Goal: Task Accomplishment & Management: Complete application form

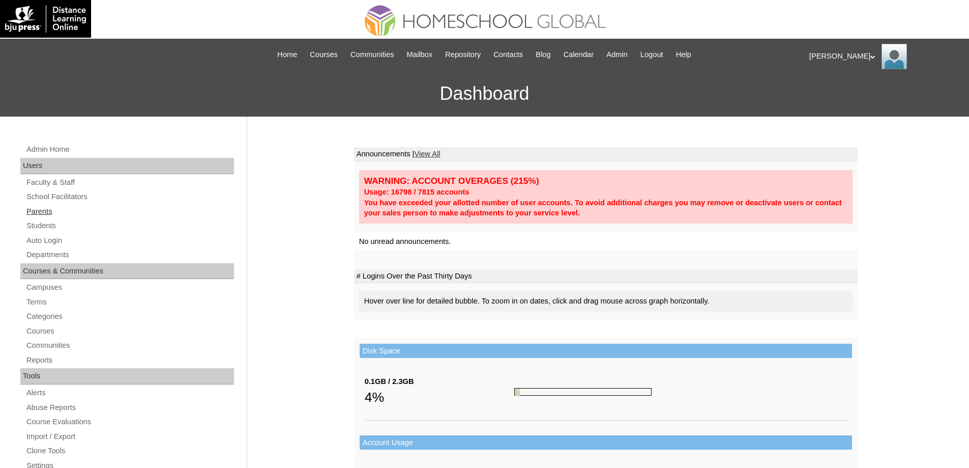
click at [50, 213] on link "Parents" at bounding box center [129, 211] width 209 height 13
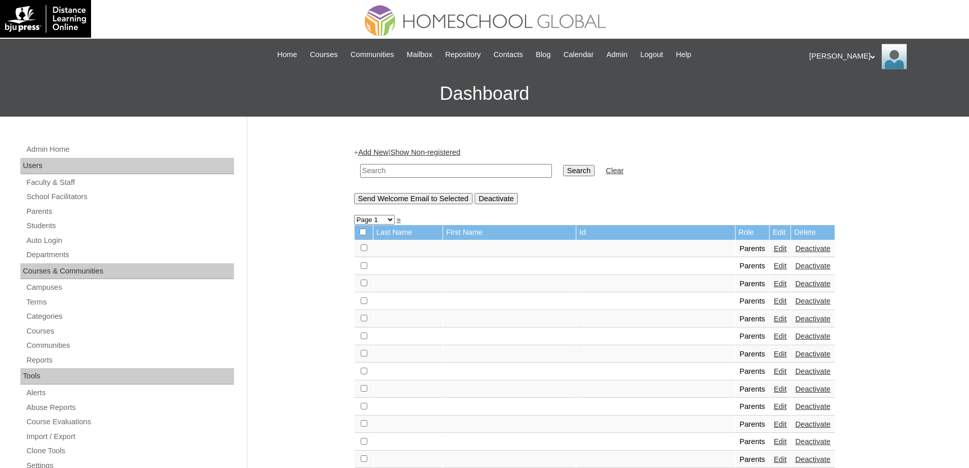
drag, startPoint x: 450, startPoint y: 171, endPoint x: 558, endPoint y: 169, distance: 107.4
click at [457, 171] on input "text" at bounding box center [456, 171] width 192 height 14
paste input "MHP0187-TECHPH2025"
type input "MHP0187-TECHPH2025"
click at [589, 164] on td "Search" at bounding box center [579, 171] width 42 height 24
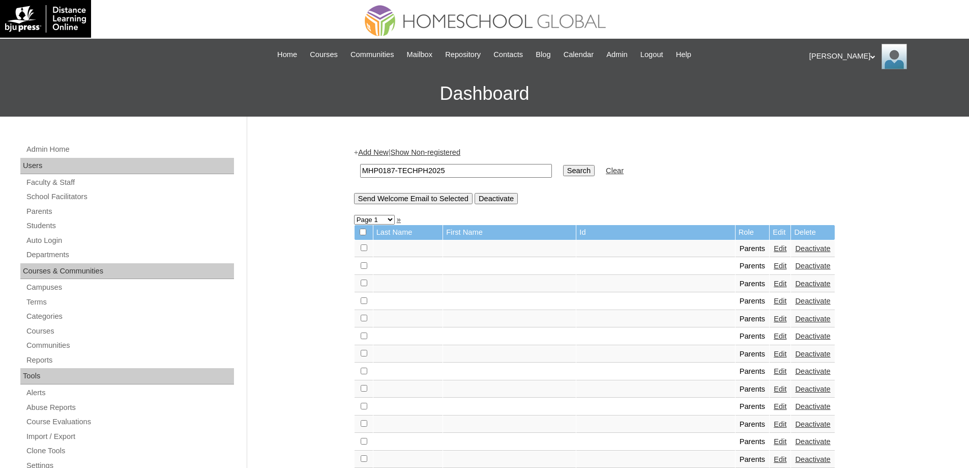
click at [591, 170] on input "Search" at bounding box center [579, 170] width 32 height 11
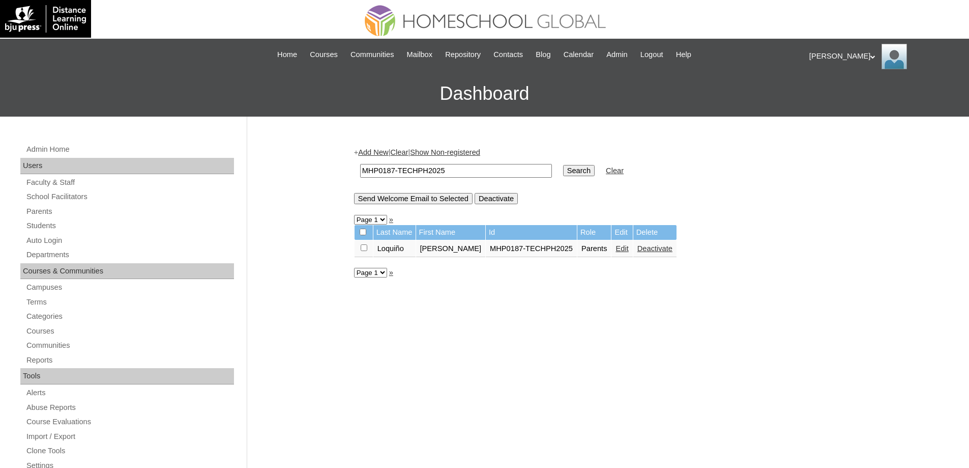
click at [616, 249] on link "Edit" at bounding box center [622, 248] width 13 height 8
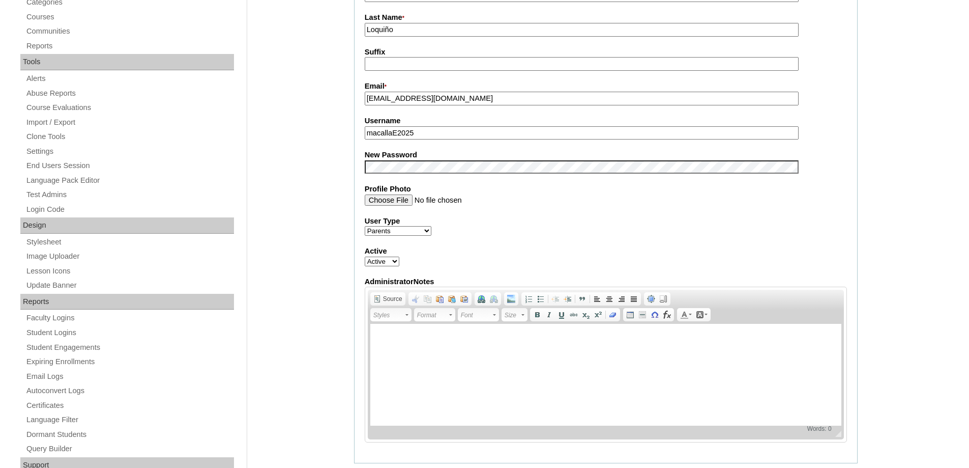
scroll to position [356, 0]
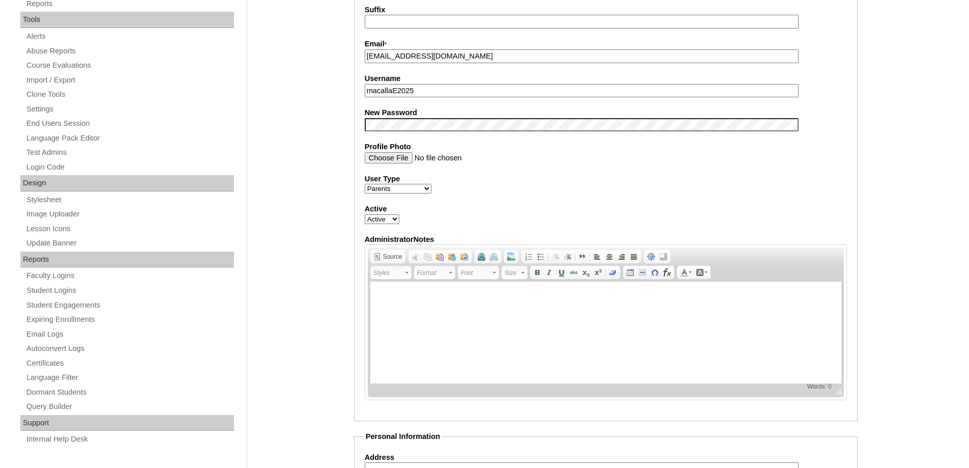
click at [319, 177] on div "Admin Home Users Faculty & Staff School Facilitators Parents Students Auto Logi…" at bounding box center [484, 363] width 969 height 1206
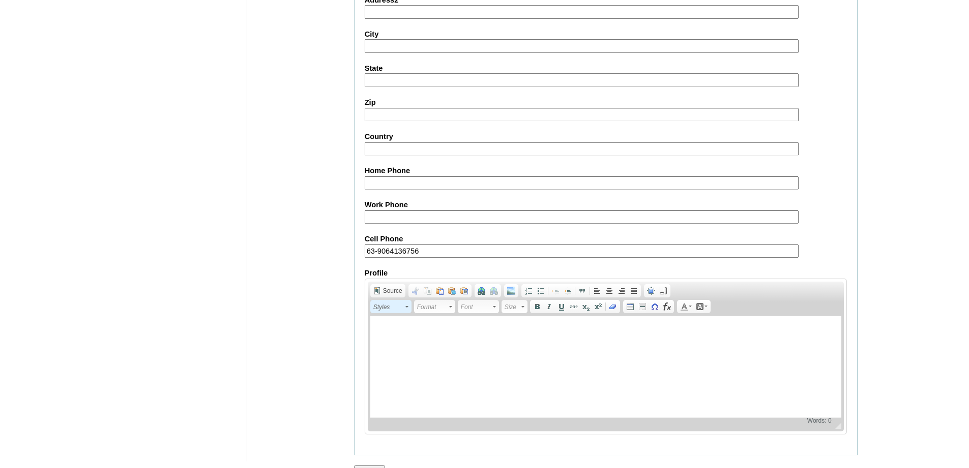
scroll to position [869, 0]
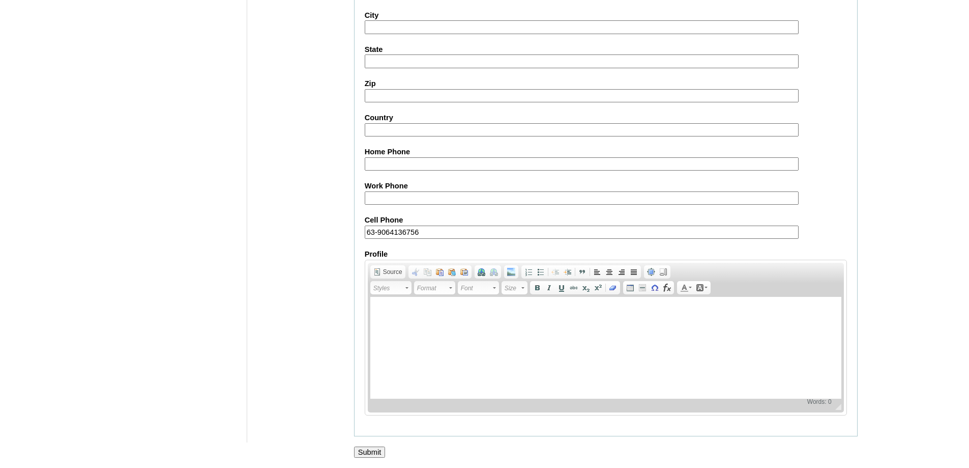
click at [377, 450] on input "Submit" at bounding box center [370, 451] width 32 height 11
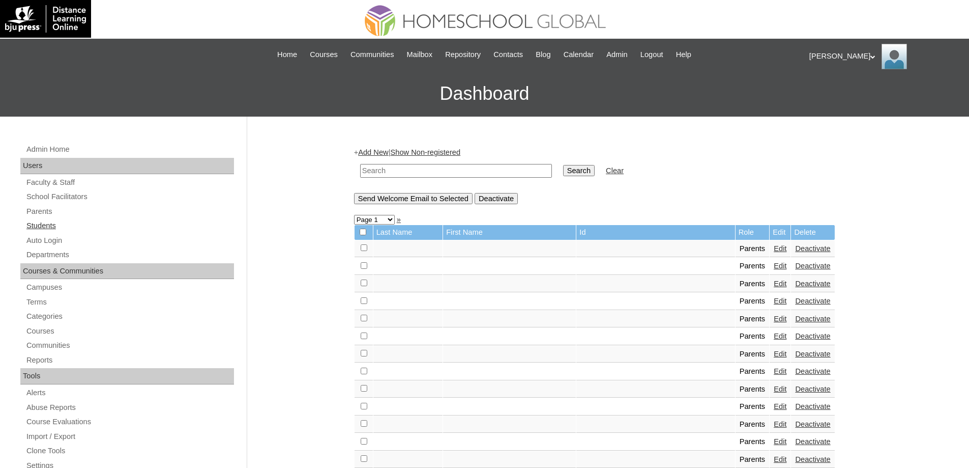
click at [67, 231] on link "Students" at bounding box center [129, 225] width 209 height 13
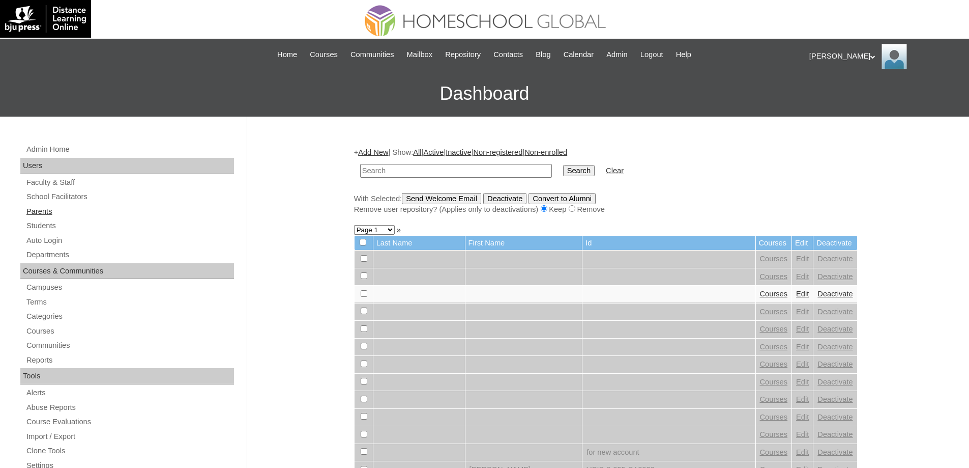
click at [47, 214] on link "Parents" at bounding box center [129, 211] width 209 height 13
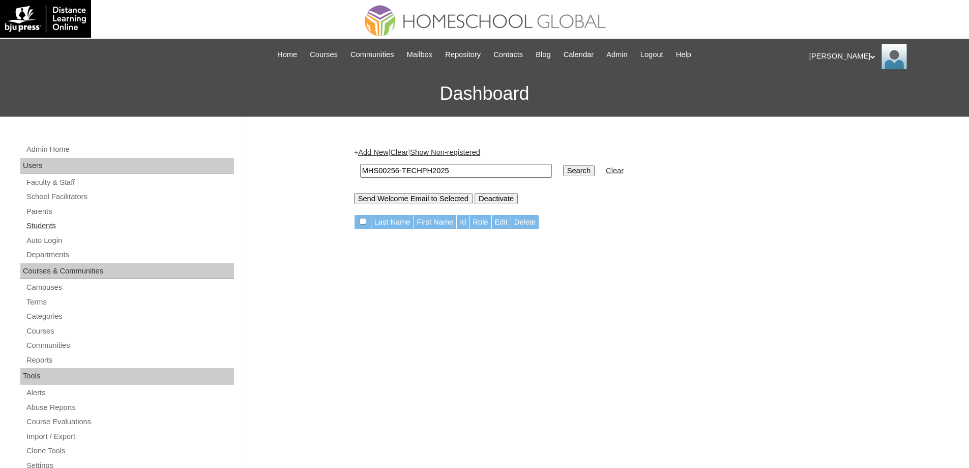
click at [64, 222] on link "Students" at bounding box center [129, 225] width 209 height 13
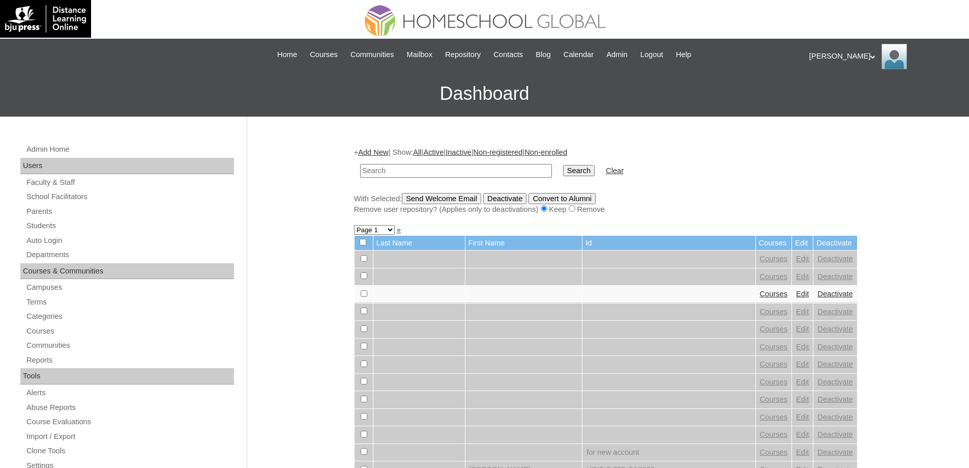
drag, startPoint x: 0, startPoint y: 0, endPoint x: 559, endPoint y: 176, distance: 585.5
click at [462, 171] on input "text" at bounding box center [456, 171] width 192 height 14
type input "MHS00256-TECHPH2025"
click at [595, 176] on input "Search" at bounding box center [579, 170] width 32 height 11
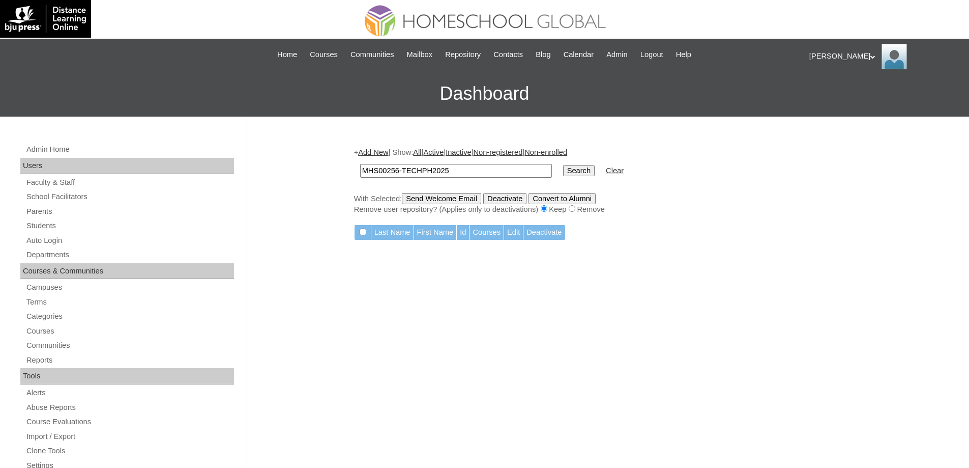
click at [379, 155] on link "Add New" at bounding box center [373, 152] width 30 height 8
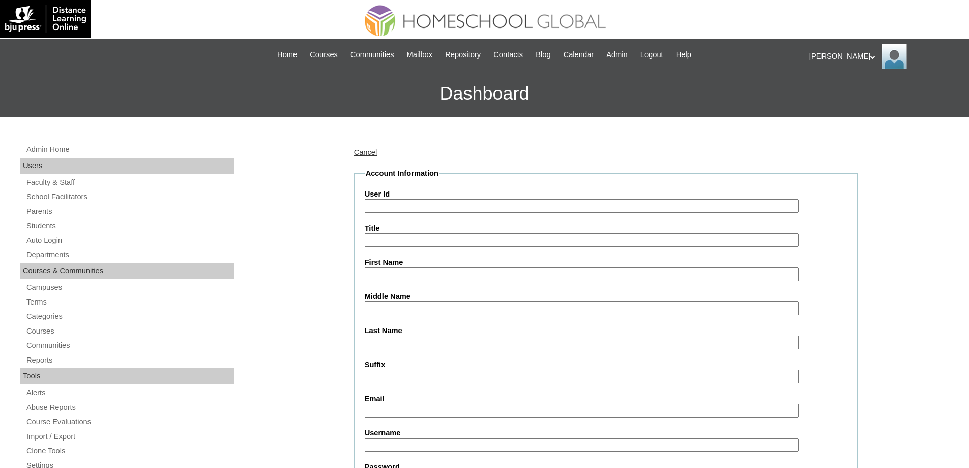
click at [400, 207] on input "User Id" at bounding box center [582, 206] width 434 height 14
paste input "MHS00256-TECHPH2025"
type input "MHS00256-TECHPH2025"
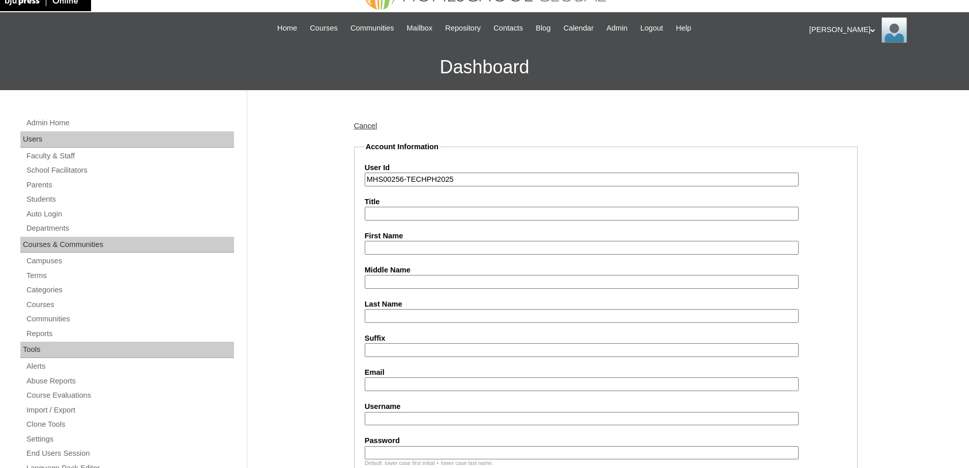
scroll to position [153, 0]
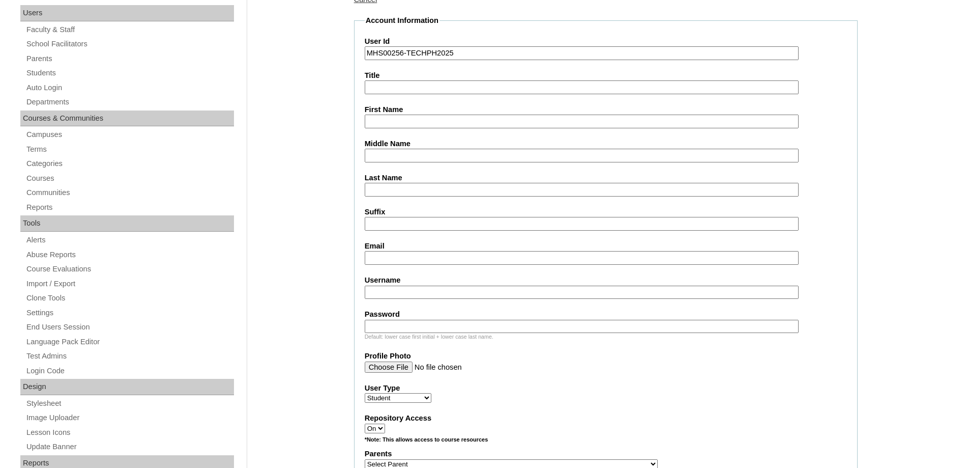
click at [391, 124] on input "First Name" at bounding box center [582, 121] width 434 height 14
paste input "Andre Tatum"
type input "Andre Tatum"
click at [378, 191] on input "Last Name" at bounding box center [582, 190] width 434 height 14
paste input "[PERSON_NAME]"
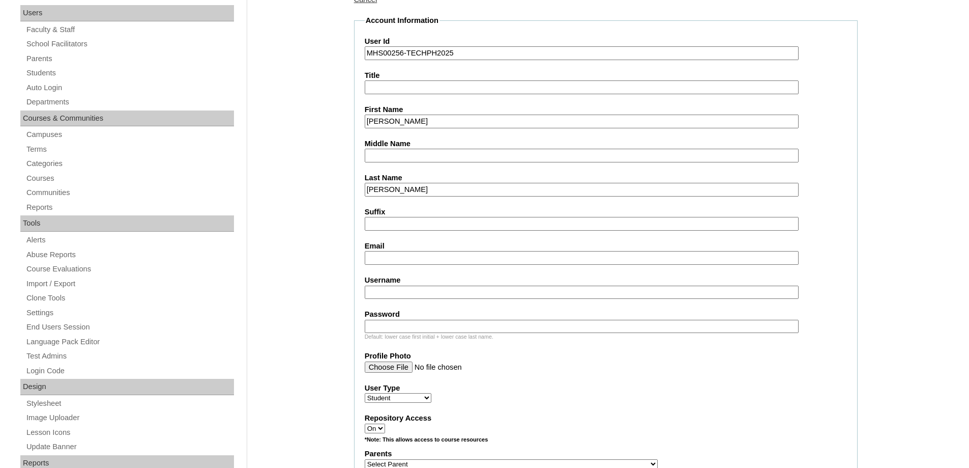
type input "[PERSON_NAME]"
click at [385, 158] on input "Middle Name" at bounding box center [582, 156] width 434 height 14
paste input "Loquiño"
type input "Loquiño"
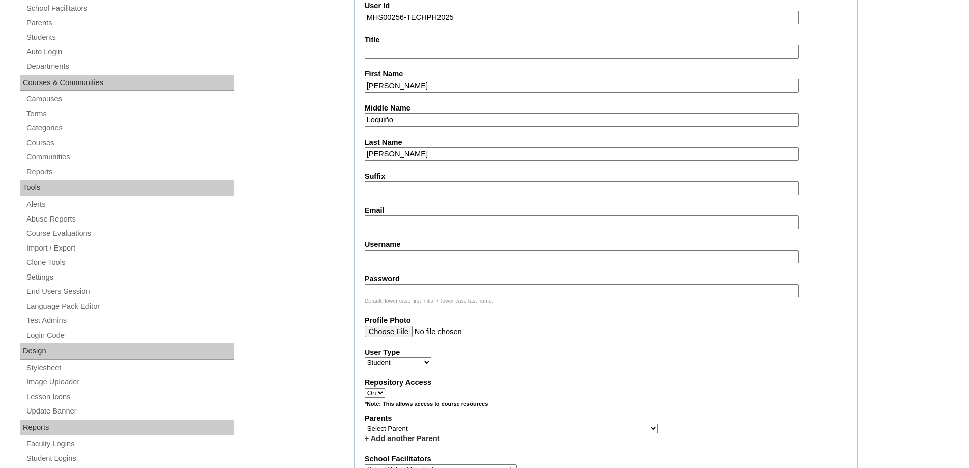
scroll to position [356, 0]
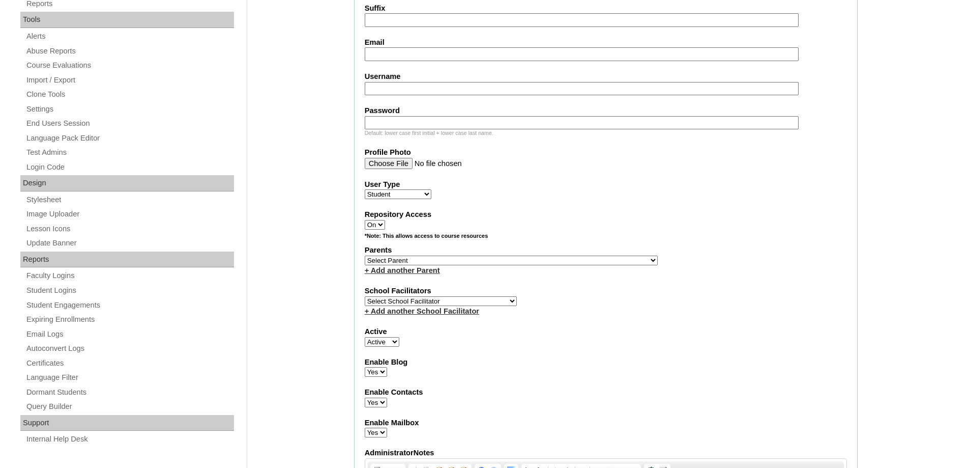
click at [395, 57] on input "Email" at bounding box center [582, 54] width 434 height 14
click at [395, 53] on input "Email" at bounding box center [582, 54] width 434 height 14
paste input "[EMAIL_ADDRESS][DOMAIN_NAME]"
type input "[EMAIL_ADDRESS][DOMAIN_NAME]"
click at [385, 91] on input "Username" at bounding box center [582, 89] width 434 height 14
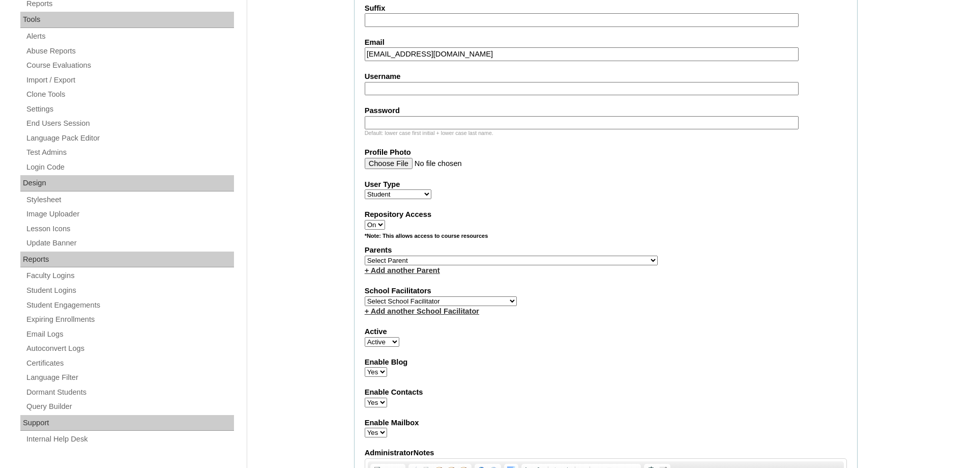
paste input "andretatumcastro"
type input "andretatumcastro"
click at [400, 120] on input "Password" at bounding box center [582, 123] width 434 height 14
paste input "250006046"
type input "250006046"
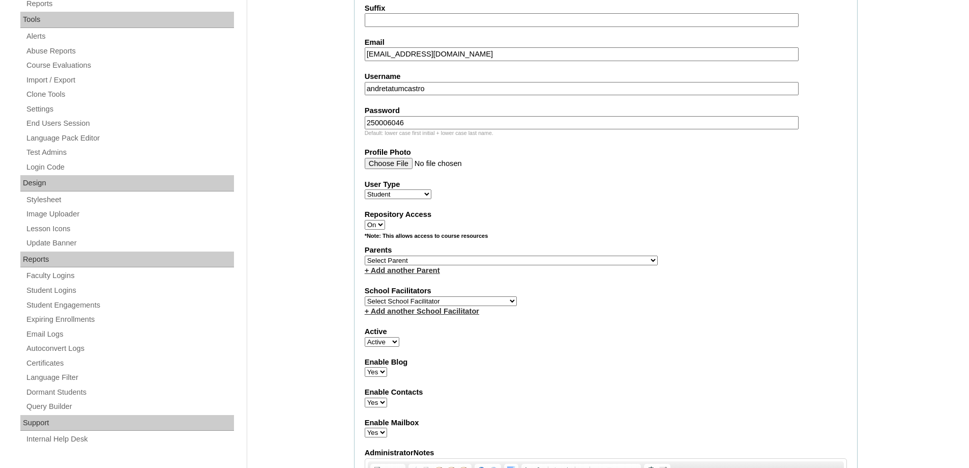
click at [310, 123] on div "Admin Home Users Faculty & Staff School Facilitators Parents Students Auto Logi…" at bounding box center [484, 470] width 969 height 1420
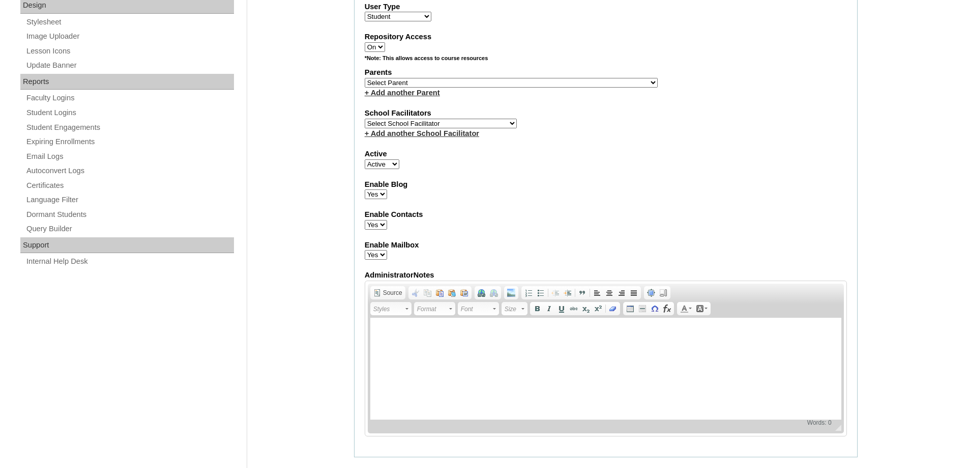
scroll to position [560, 0]
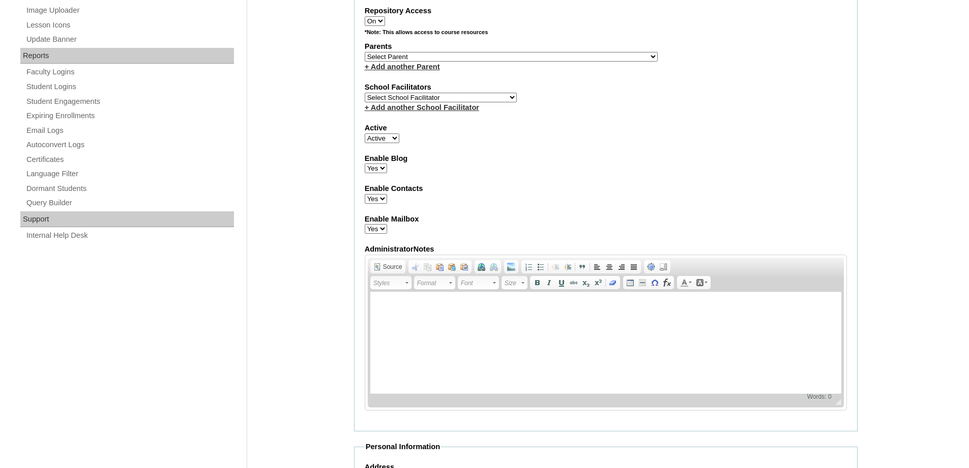
click at [402, 54] on select "Select Parent , , , , , , , , , , , , , , , , , , , , , , , , , , , , , , , , ,…" at bounding box center [511, 57] width 293 height 10
select select "43876"
click at [365, 52] on select "Select Parent , , , , , , , , , , , , , , , , , , , , , , , , , , , , , , , , ,…" at bounding box center [511, 57] width 293 height 10
click at [587, 170] on div "Enable Blog Yes No" at bounding box center [606, 163] width 482 height 20
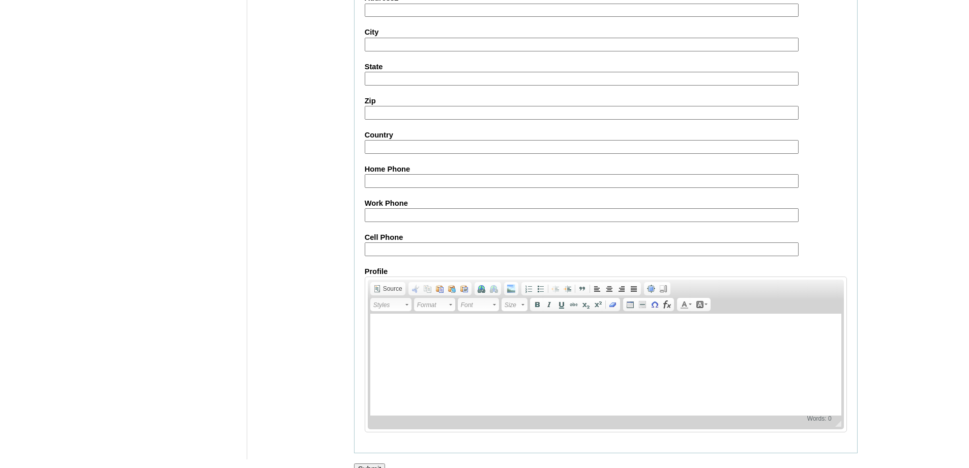
scroll to position [1081, 0]
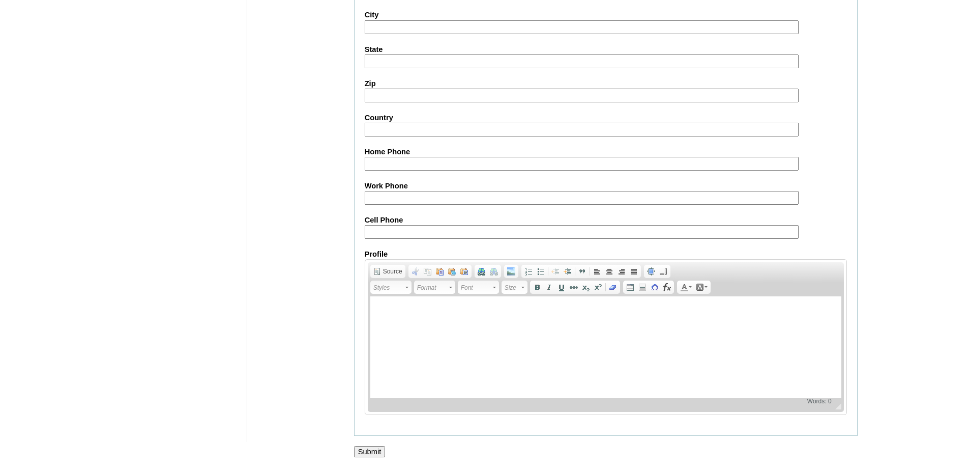
click at [384, 452] on input "Submit" at bounding box center [370, 451] width 32 height 11
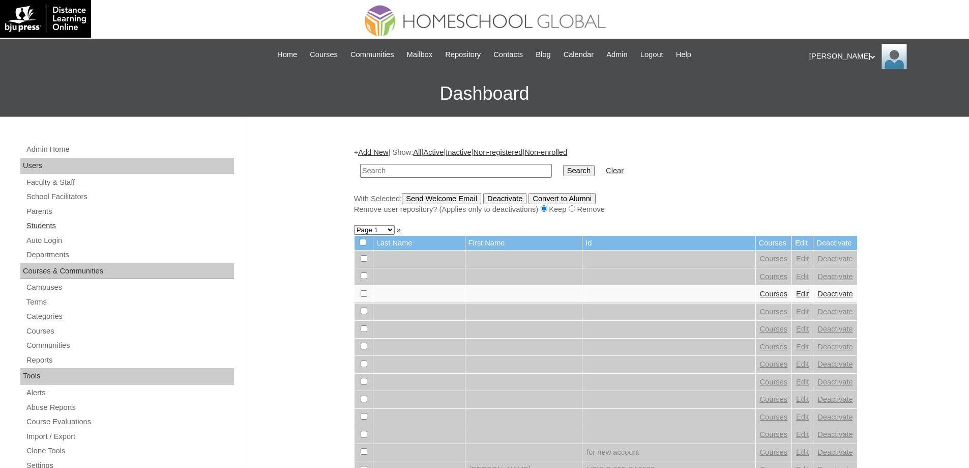
click at [102, 226] on link "Students" at bounding box center [129, 225] width 209 height 13
click at [440, 178] on td at bounding box center [456, 171] width 202 height 24
click at [452, 170] on input "text" at bounding box center [456, 171] width 192 height 14
paste input "MHS00256-TECHPH2025"
type input "MHS00256-TECHPH2025"
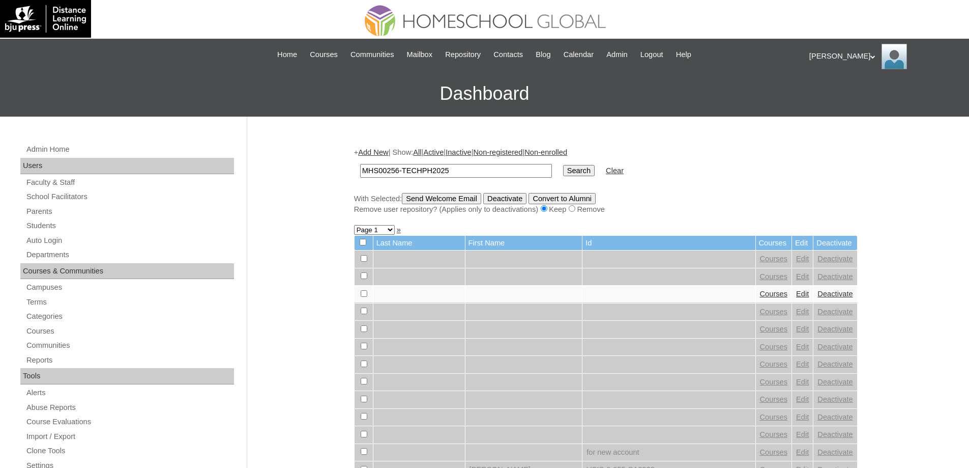
click at [591, 175] on input "Search" at bounding box center [579, 170] width 32 height 11
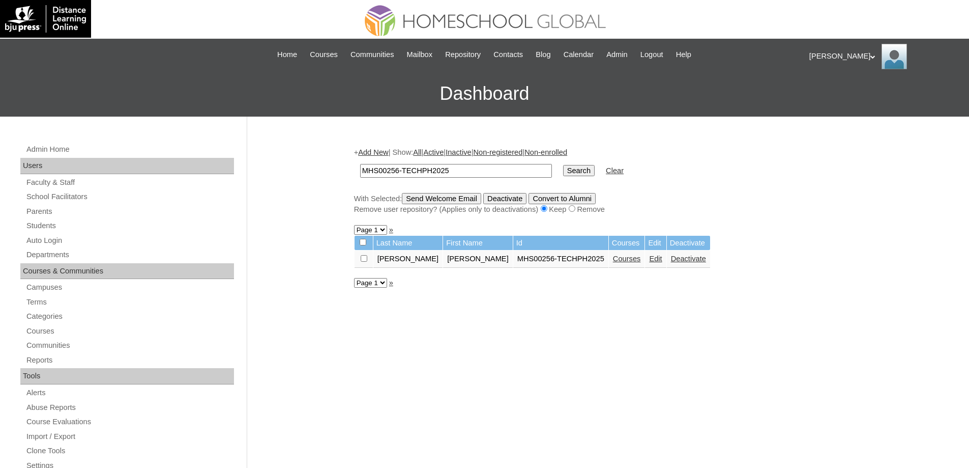
click at [613, 261] on link "Courses" at bounding box center [627, 258] width 28 height 8
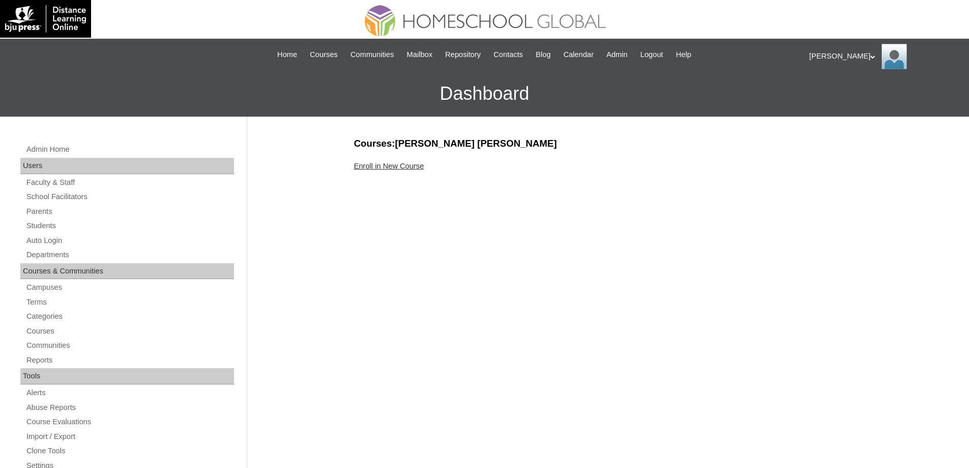
click at [417, 166] on link "Enroll in New Course" at bounding box center [389, 166] width 70 height 8
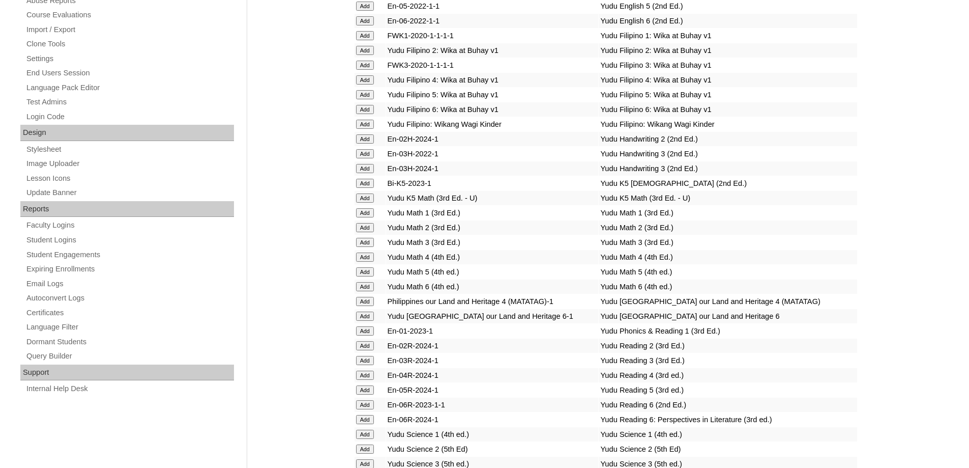
scroll to position [407, 0]
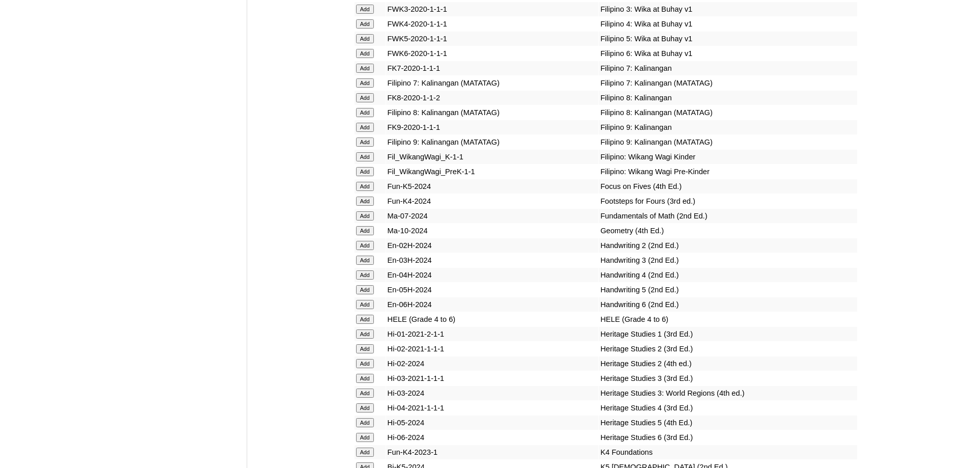
scroll to position [3496, 0]
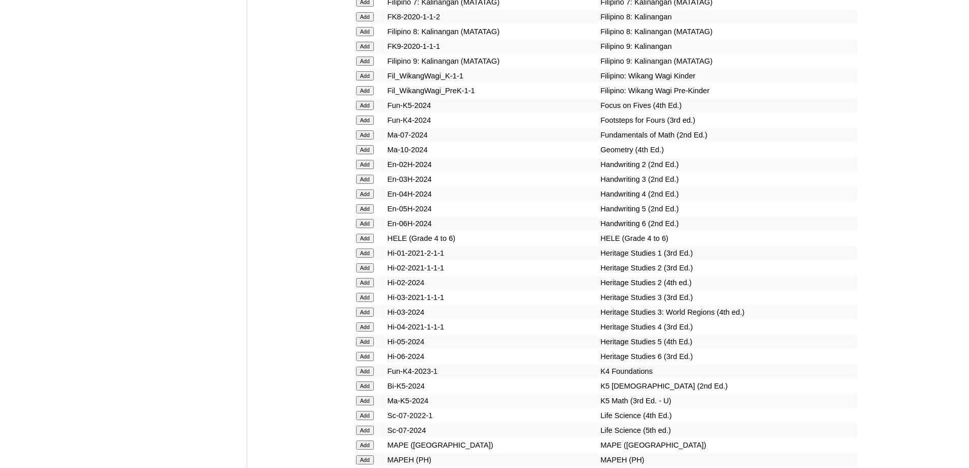
click at [365, 95] on input "Add" at bounding box center [365, 90] width 18 height 9
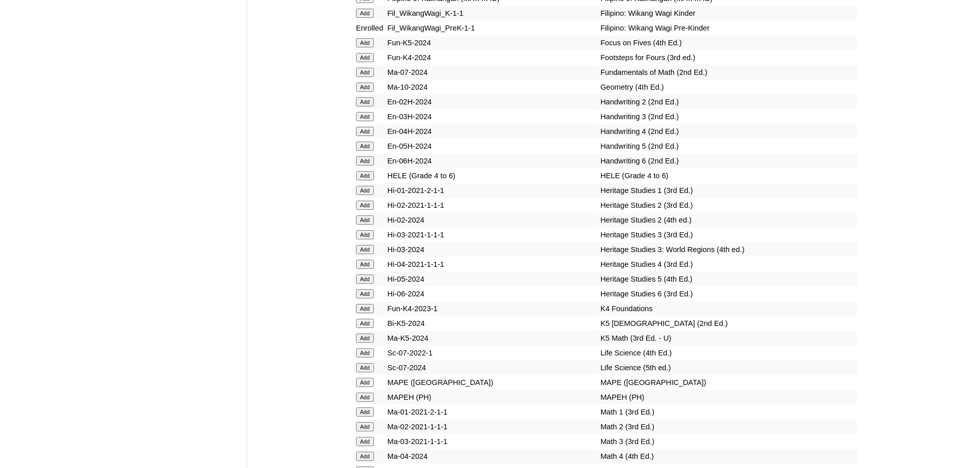
scroll to position [3685, 0]
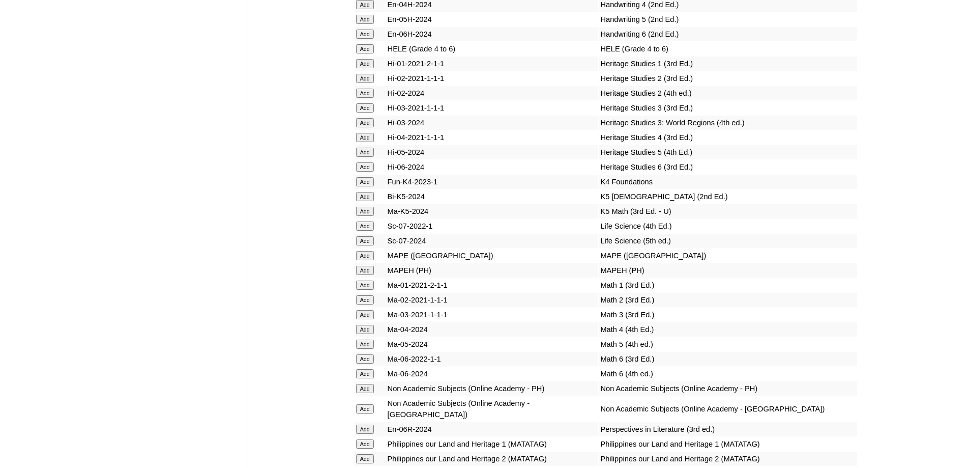
click at [366, 186] on input "Add" at bounding box center [365, 181] width 18 height 9
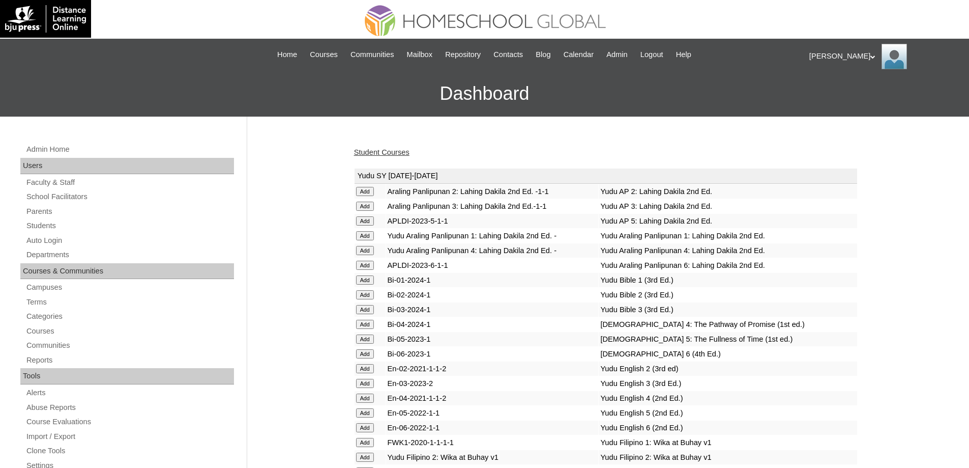
click at [362, 150] on link "Student Courses" at bounding box center [381, 152] width 55 height 8
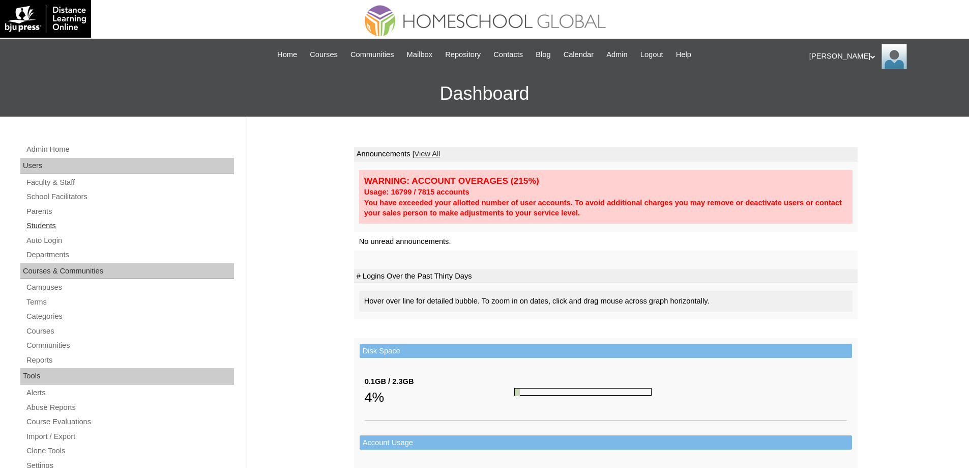
click at [52, 225] on link "Students" at bounding box center [129, 225] width 209 height 13
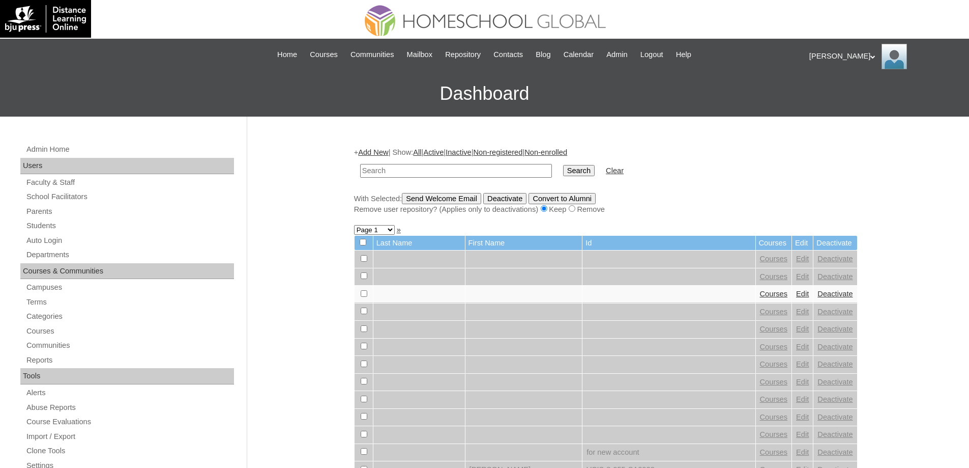
click at [432, 172] on input "text" at bounding box center [456, 171] width 192 height 14
paste input "MHS00256-TECHPH2025"
type input "MHS00256-TECHPH2025"
click at [578, 173] on input "Search" at bounding box center [579, 170] width 32 height 11
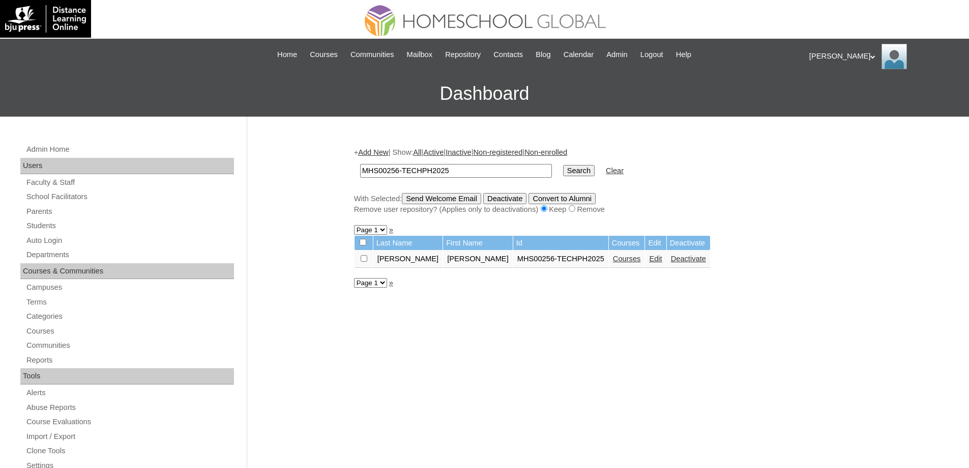
click at [649, 261] on link "Edit" at bounding box center [655, 258] width 13 height 8
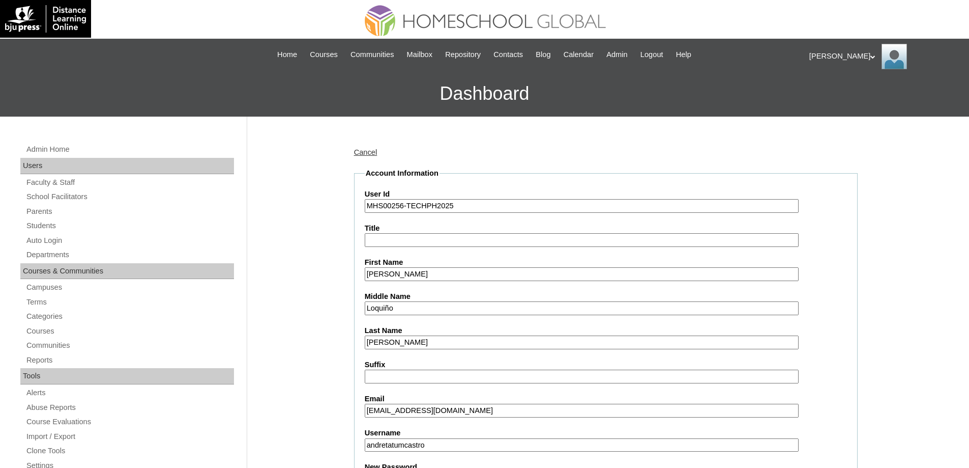
scroll to position [305, 0]
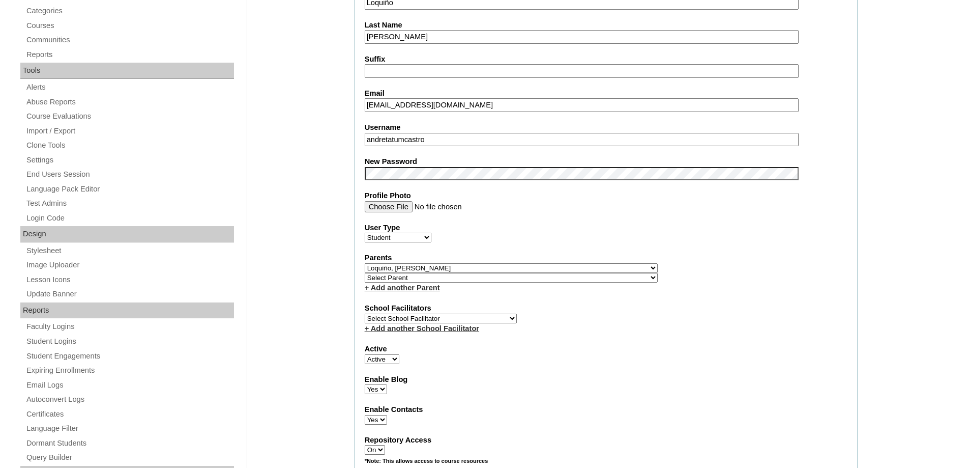
click at [402, 190] on fieldset "Account Information User Id MHS00256-TECHPH2025 Title First Name [PERSON_NAME] …" at bounding box center [606, 275] width 504 height 825
drag, startPoint x: 325, startPoint y: 214, endPoint x: 329, endPoint y: 254, distance: 40.5
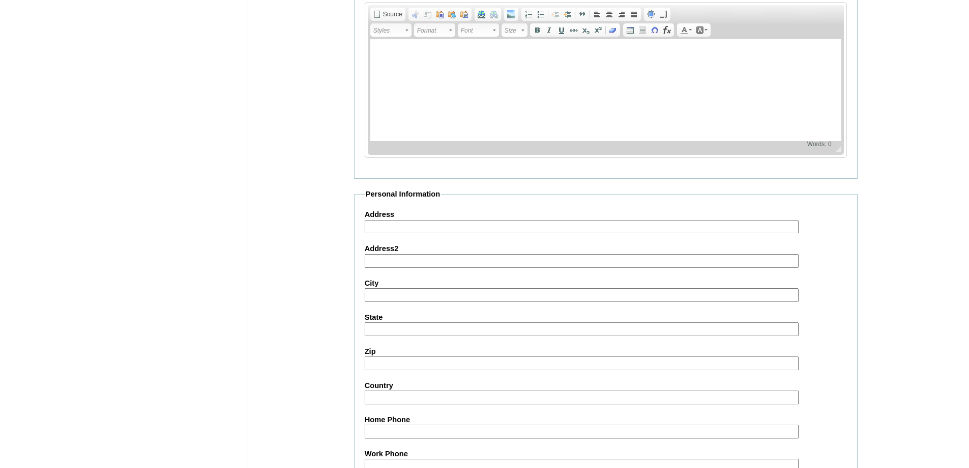
scroll to position [1083, 0]
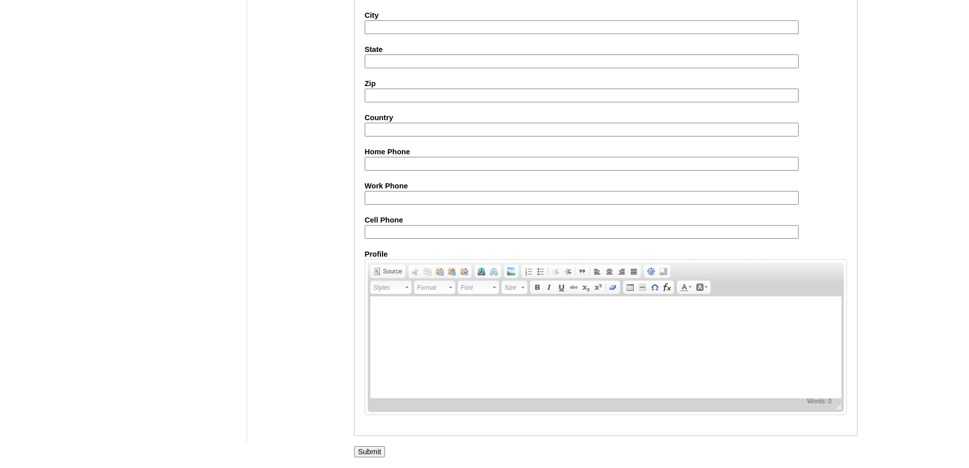
click at [375, 455] on input "Submit" at bounding box center [370, 451] width 32 height 11
